Goal: Obtain resource: Download file/media

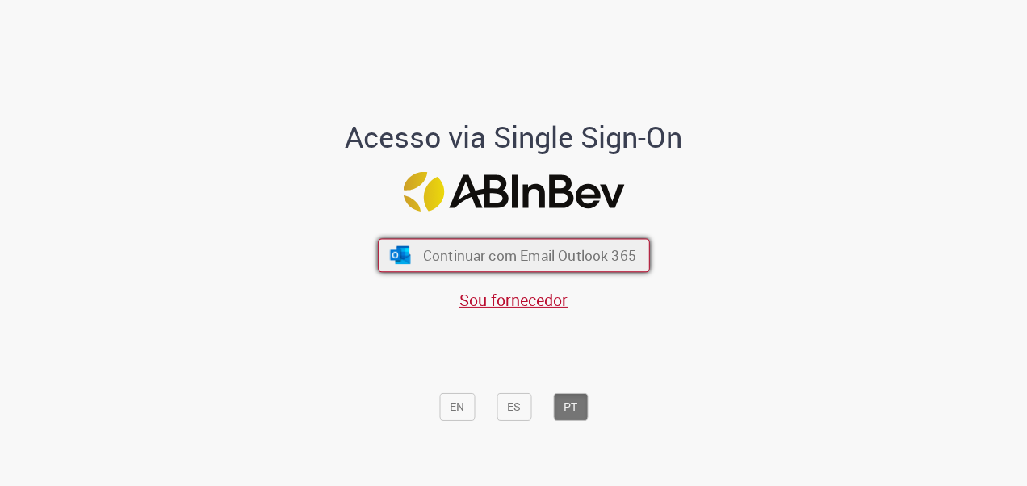
click at [526, 257] on span "Continuar com Email Outlook 365" at bounding box center [528, 254] width 213 height 19
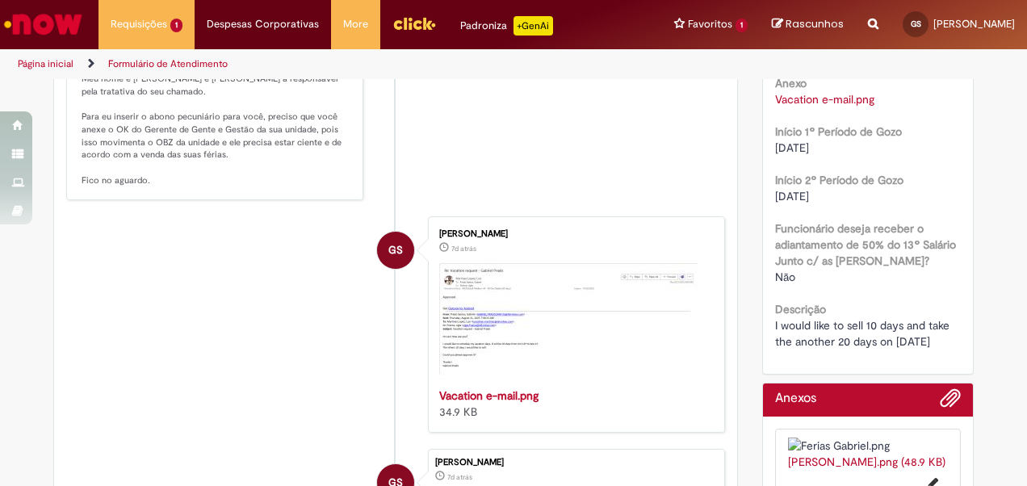
scroll to position [1136, 0]
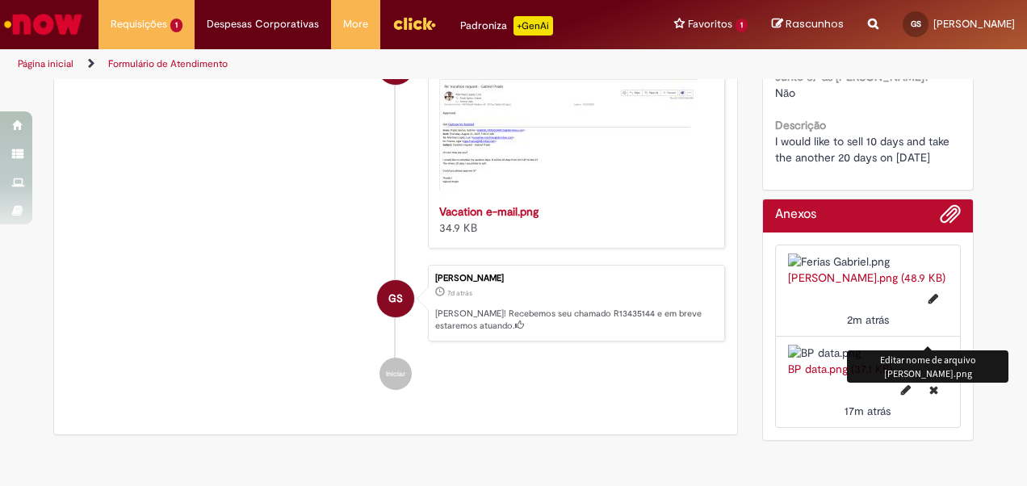
click at [928, 304] on icon "Editar nome de arquivo Ferias Gabriel.png" at bounding box center [933, 298] width 10 height 11
type input "**********"
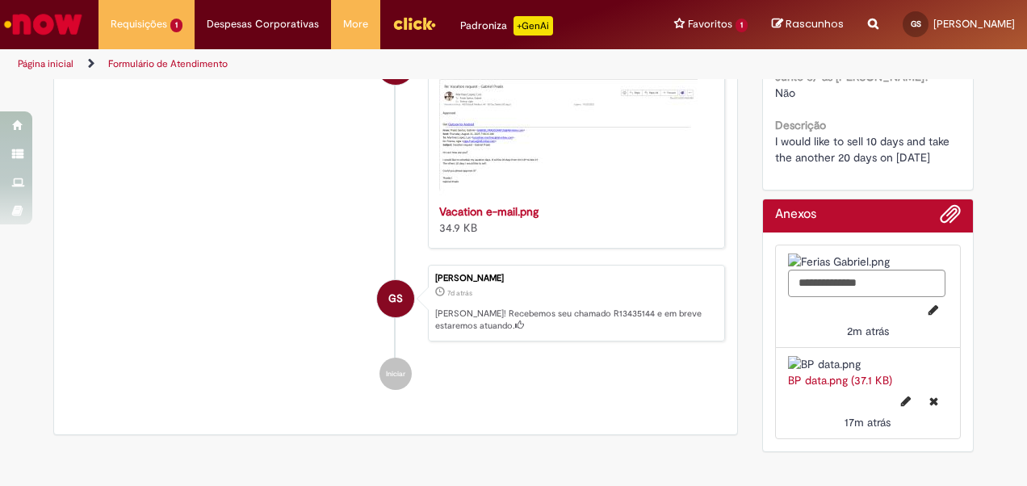
click at [867, 333] on div "2m atrás 2 minutos atrás" at bounding box center [868, 318] width 161 height 42
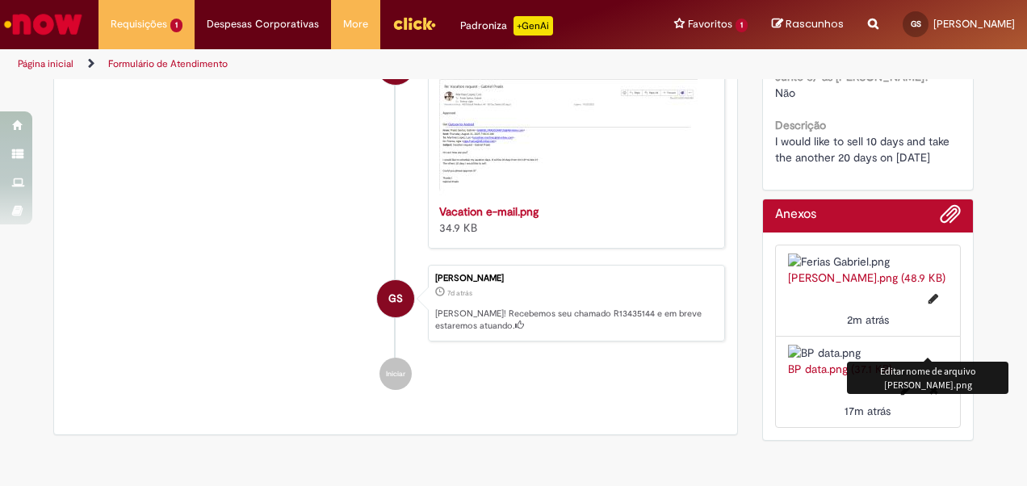
click at [838, 265] on img at bounding box center [868, 262] width 161 height 16
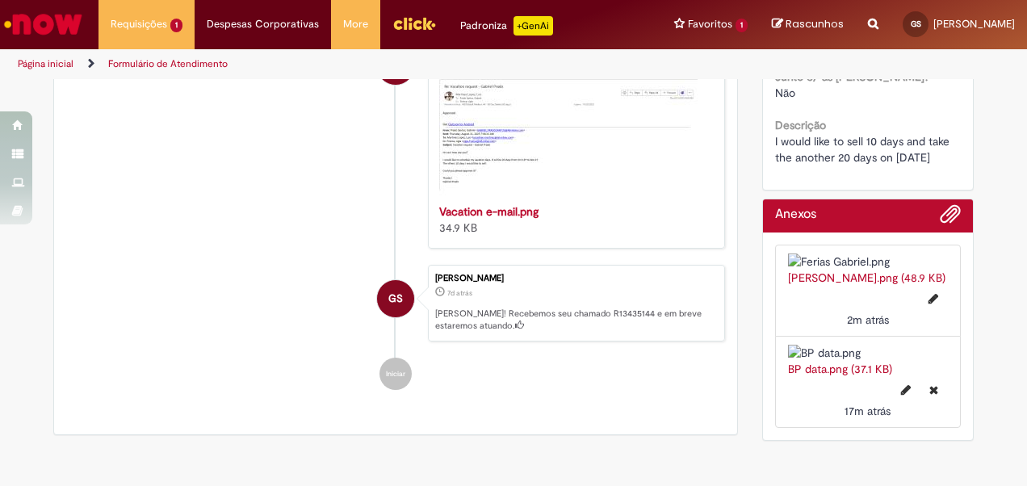
click at [838, 265] on img at bounding box center [868, 262] width 161 height 16
click at [853, 285] on link "[PERSON_NAME].png (48.9 KB)" at bounding box center [866, 277] width 157 height 15
